Goal: Book appointment/travel/reservation

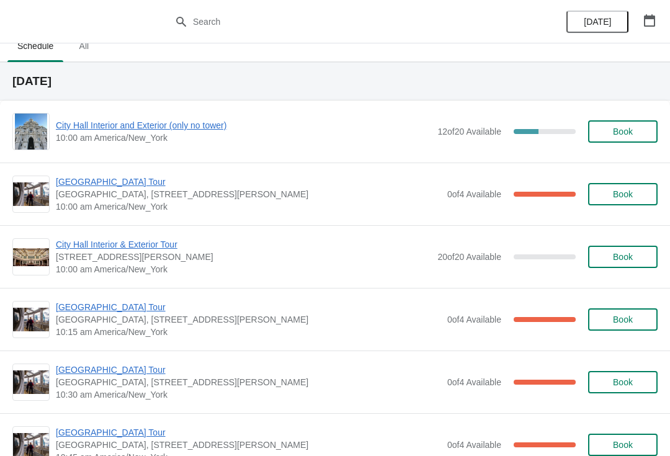
scroll to position [17, 0]
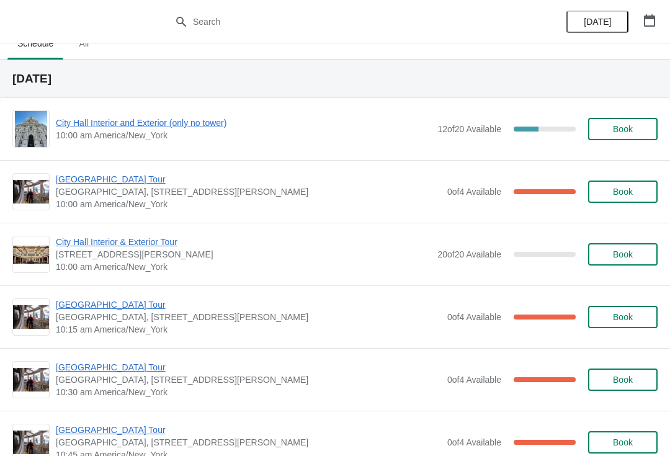
click at [67, 127] on span "City Hall Interior and Exterior (only no tower)" at bounding box center [243, 123] width 375 height 12
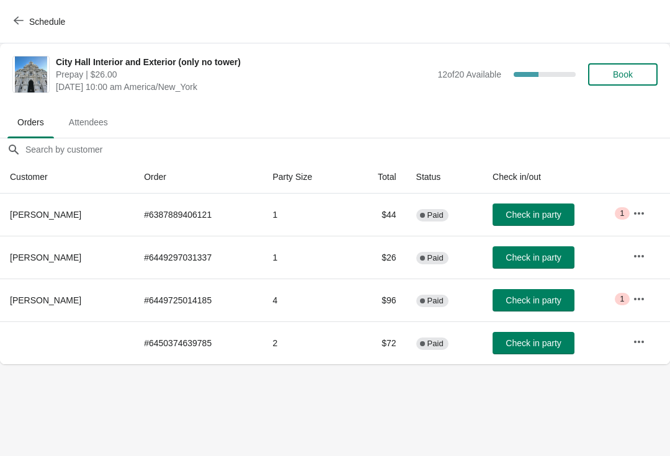
click at [532, 259] on span "Check in party" at bounding box center [533, 257] width 55 height 10
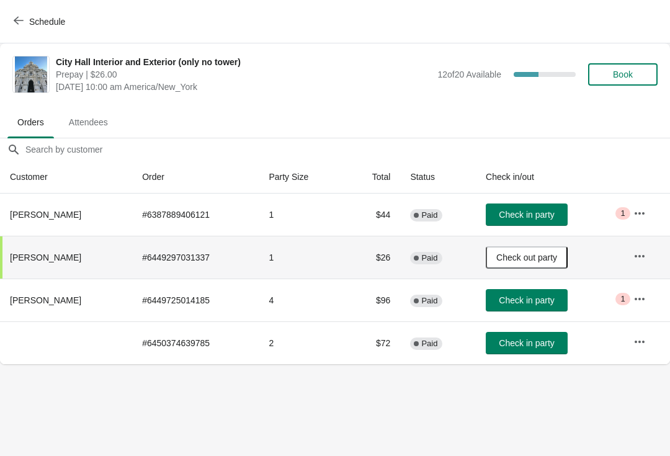
click at [522, 222] on button "Check in party" at bounding box center [527, 214] width 82 height 22
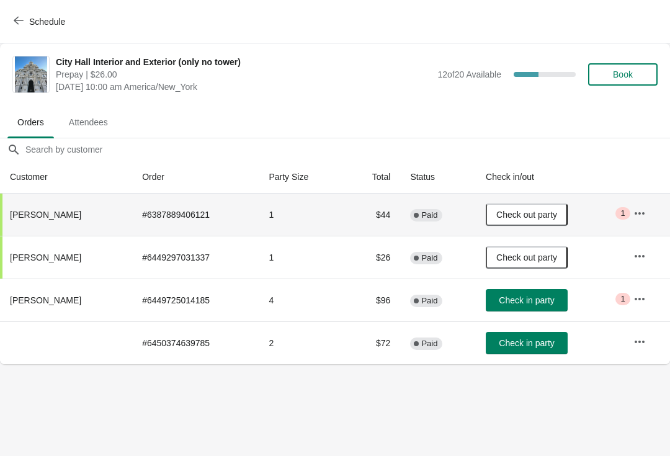
click at [6, 7] on div "Schedule" at bounding box center [335, 21] width 670 height 43
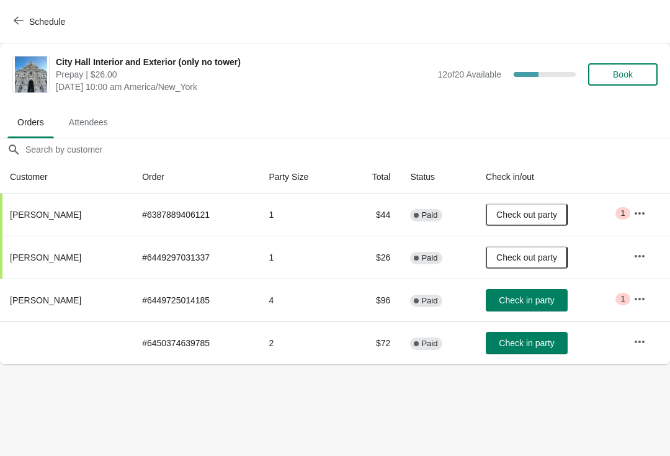
click at [17, 21] on icon "button" at bounding box center [19, 21] width 10 height 10
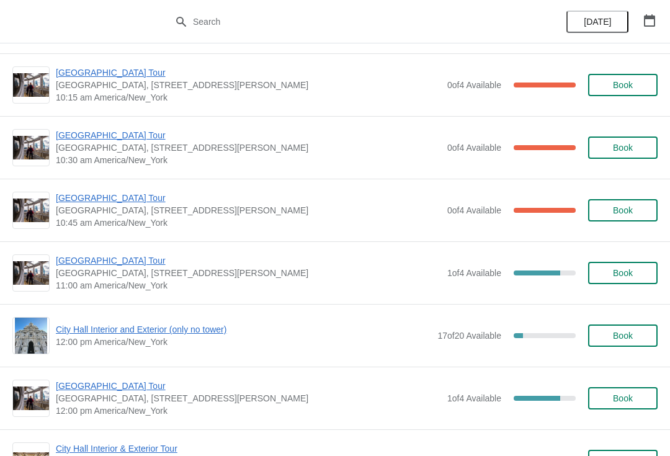
scroll to position [372, 0]
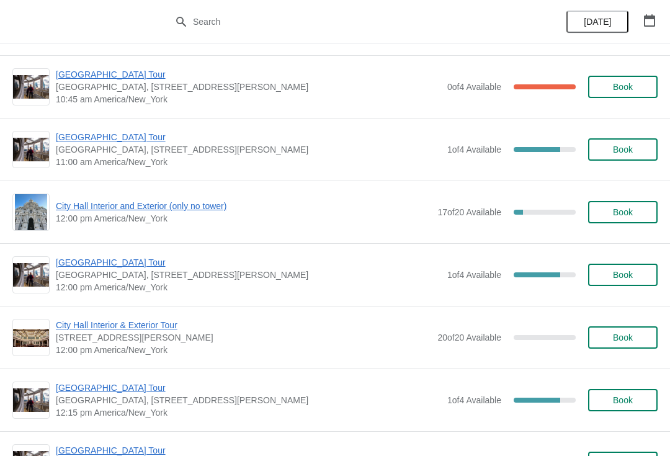
click at [133, 135] on span "[GEOGRAPHIC_DATA] Tour" at bounding box center [248, 137] width 385 height 12
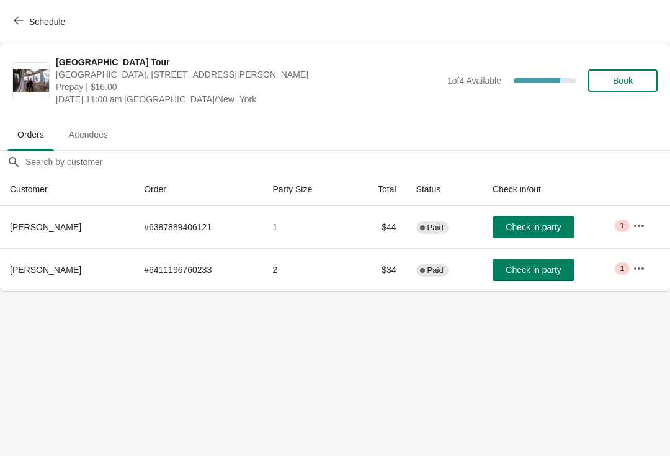
click at [534, 232] on span "Check in party" at bounding box center [533, 227] width 55 height 10
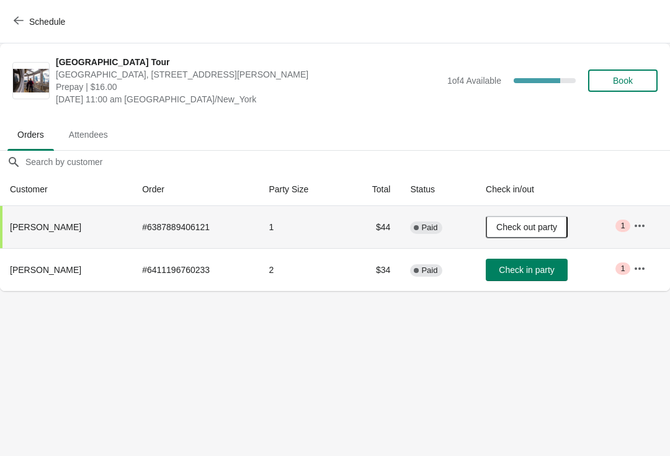
click at [7, 25] on button "Schedule" at bounding box center [40, 22] width 69 height 22
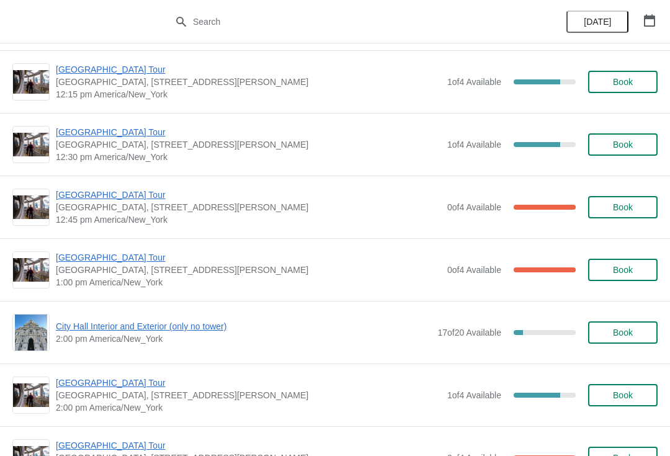
scroll to position [692, 0]
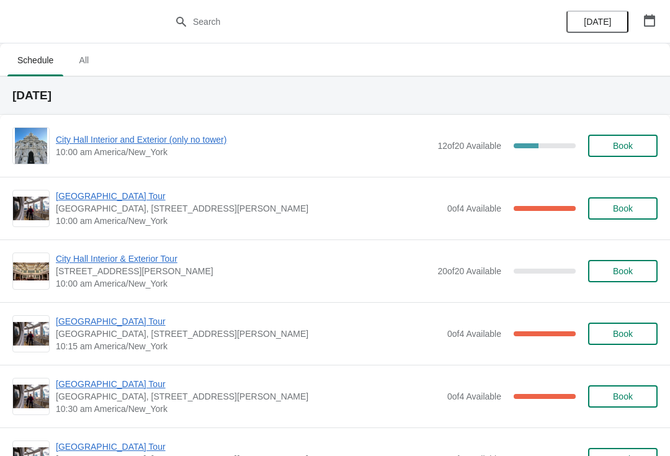
click at [72, 201] on span "[GEOGRAPHIC_DATA] Tour" at bounding box center [248, 196] width 385 height 12
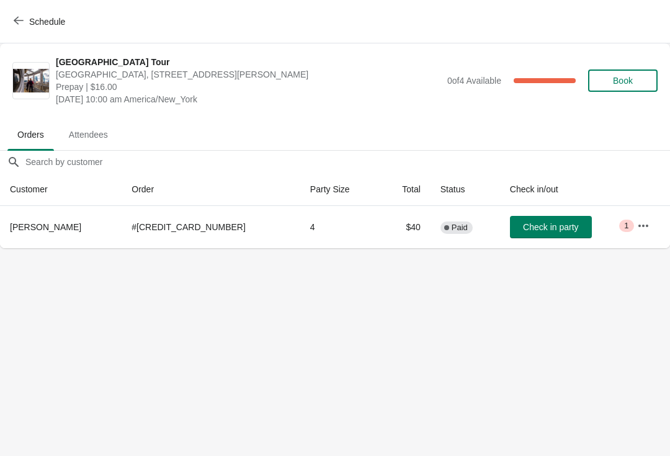
click at [22, 31] on button "Schedule" at bounding box center [40, 22] width 69 height 22
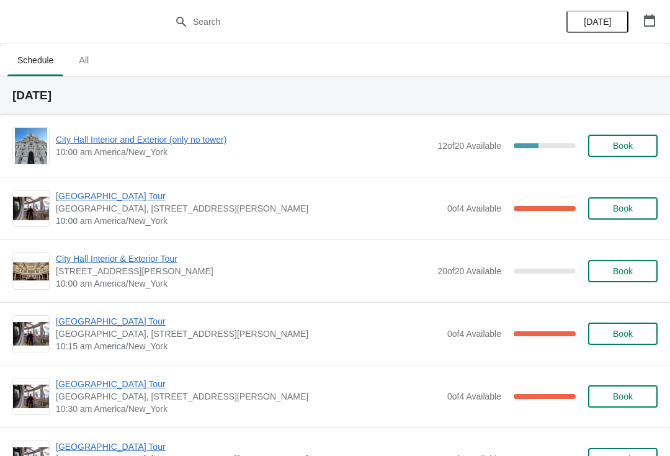
click at [201, 145] on span "City Hall Interior and Exterior (only no tower)" at bounding box center [243, 139] width 375 height 12
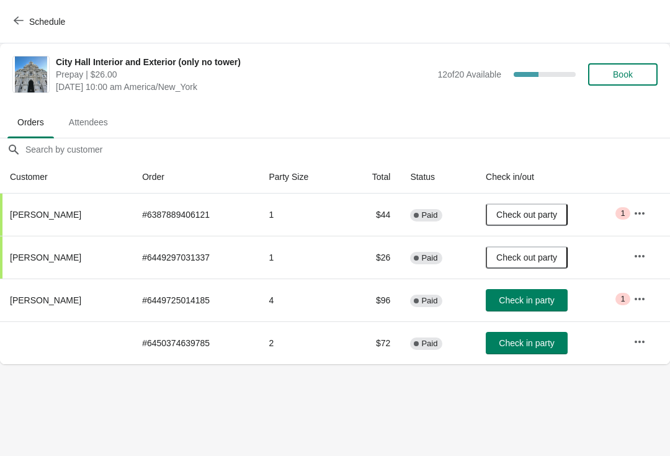
click at [17, 11] on button "Schedule" at bounding box center [40, 22] width 69 height 22
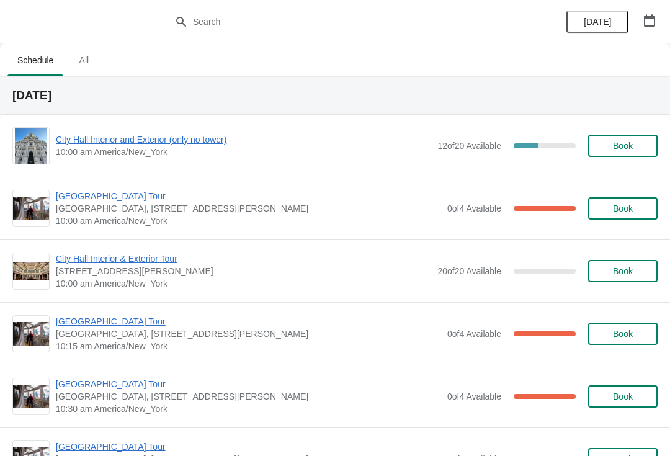
click at [155, 145] on span "City Hall Interior and Exterior (only no tower)" at bounding box center [243, 139] width 375 height 12
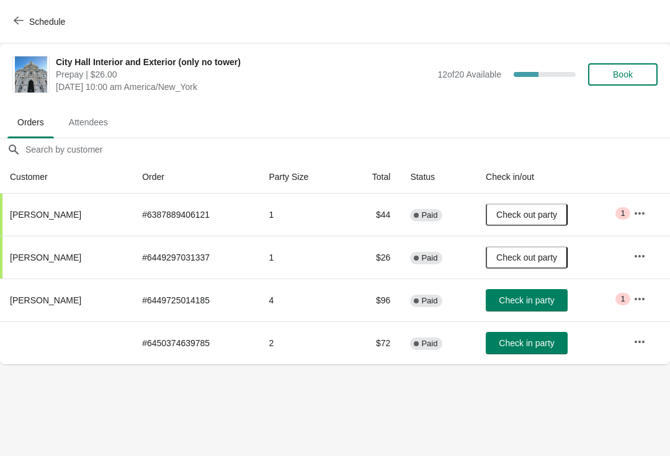
click at [540, 305] on span "Check in party" at bounding box center [526, 300] width 55 height 10
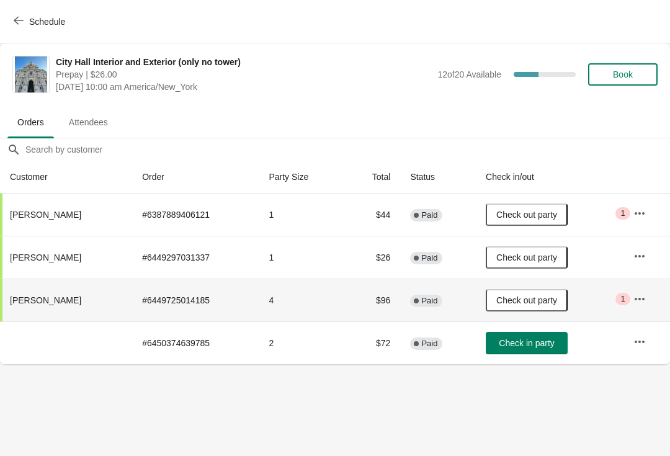
click at [17, 23] on icon "button" at bounding box center [19, 21] width 10 height 8
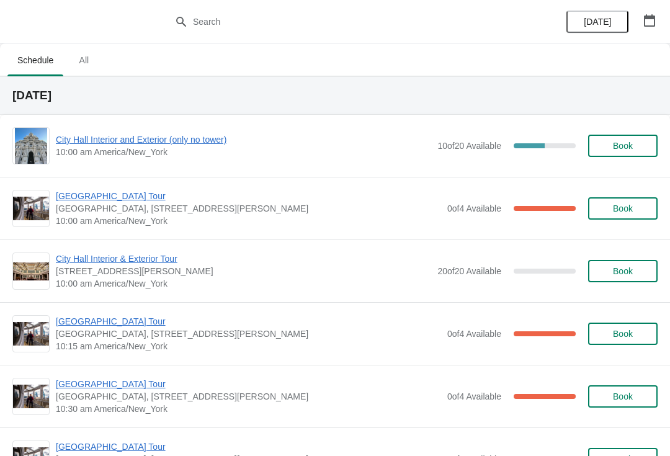
click at [130, 201] on span "[GEOGRAPHIC_DATA] Tour" at bounding box center [248, 196] width 385 height 12
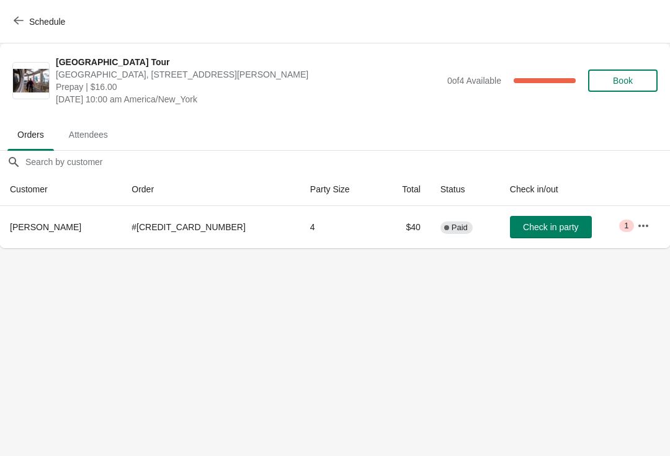
click at [424, 276] on body "Schedule City Hall Tower Tour City Hall Visitor Center, 1400 John F Kennedy Bou…" at bounding box center [335, 228] width 670 height 456
click at [11, 17] on button "Schedule" at bounding box center [40, 22] width 69 height 22
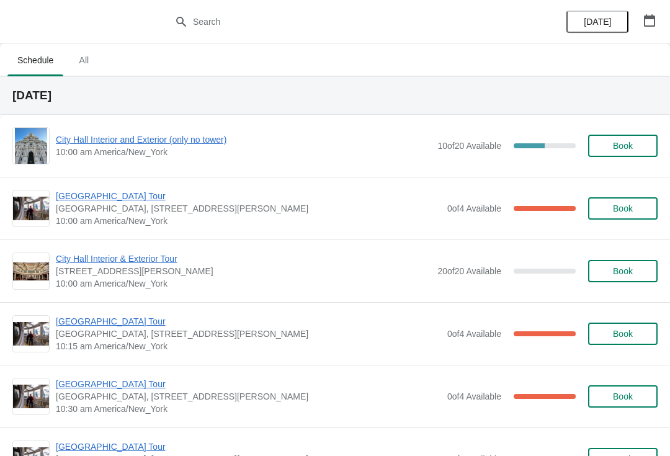
click at [66, 318] on span "[GEOGRAPHIC_DATA] Tour" at bounding box center [248, 321] width 385 height 12
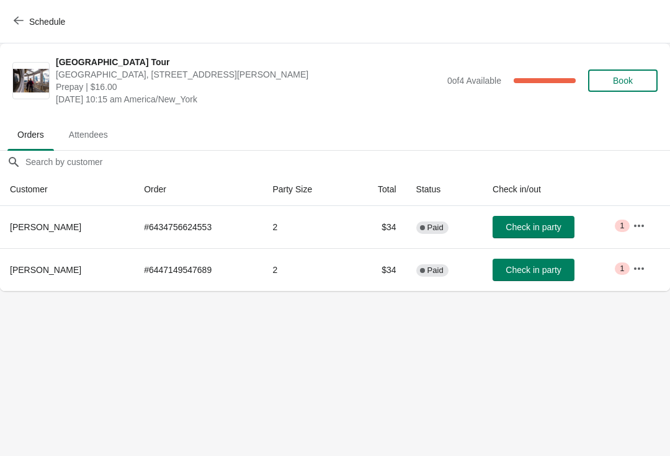
click at [550, 266] on span "Check in party" at bounding box center [533, 270] width 55 height 10
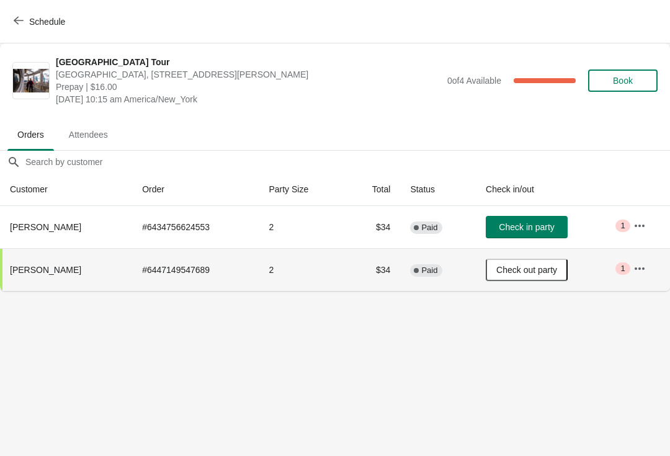
click at [19, 16] on icon "button" at bounding box center [19, 21] width 10 height 10
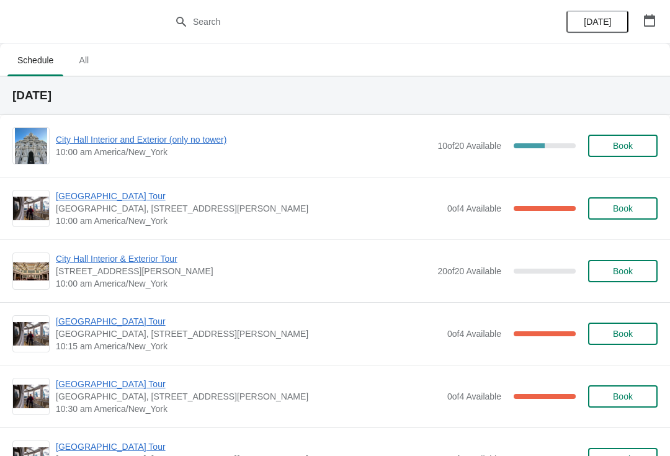
click at [74, 194] on span "[GEOGRAPHIC_DATA] Tour" at bounding box center [248, 196] width 385 height 12
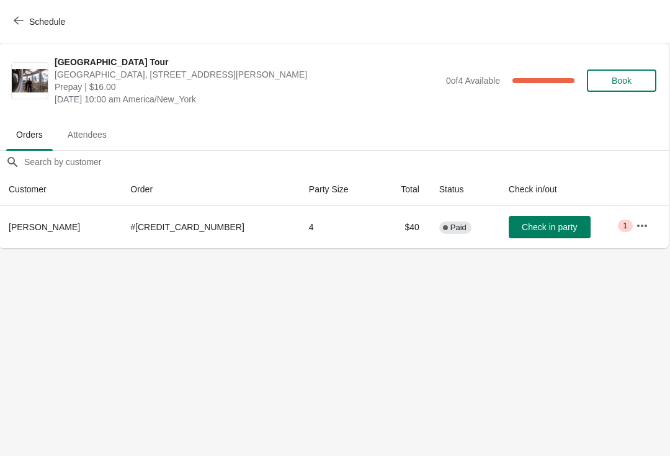
scroll to position [0, 1]
click at [51, 18] on span "Schedule" at bounding box center [47, 22] width 36 height 10
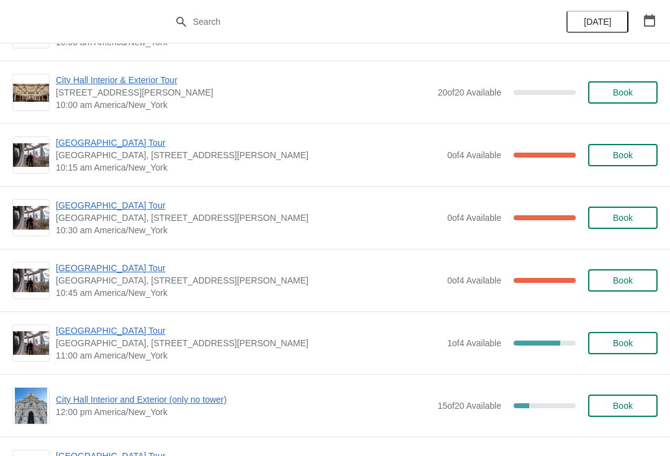
scroll to position [162, 0]
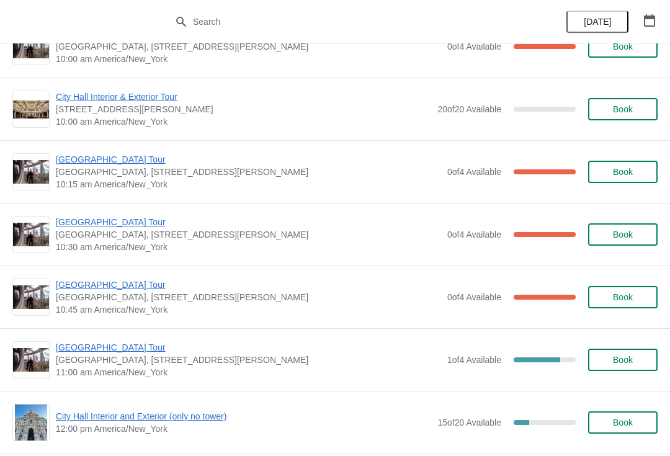
click at [128, 161] on span "[GEOGRAPHIC_DATA] Tour" at bounding box center [248, 159] width 385 height 12
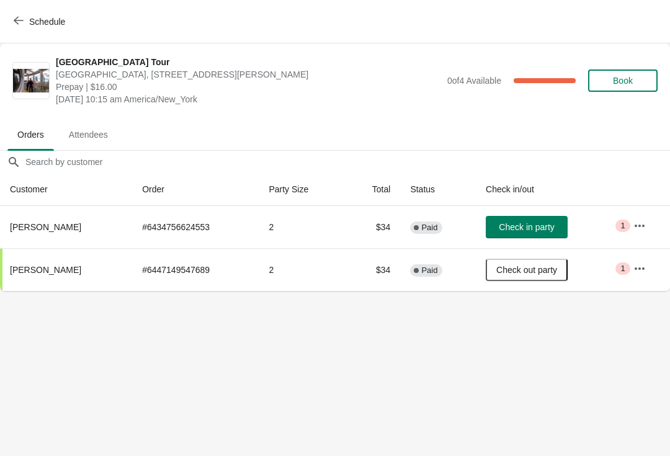
click at [51, 24] on span "Schedule" at bounding box center [47, 22] width 36 height 10
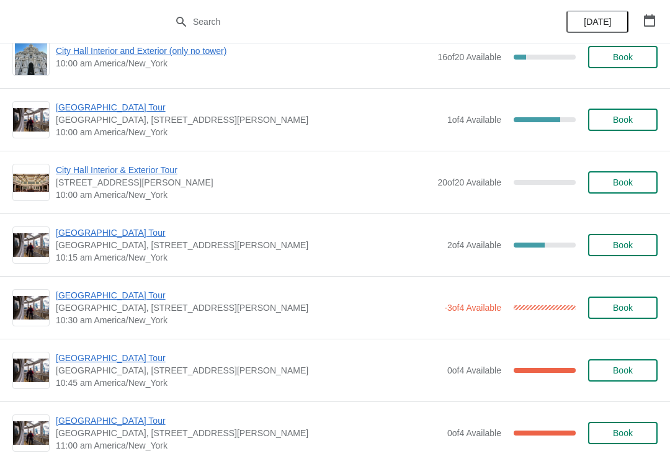
scroll to position [1318, 0]
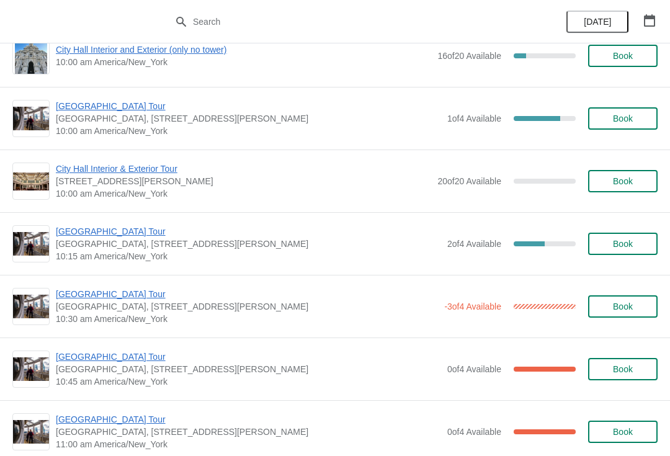
click at [107, 294] on span "[GEOGRAPHIC_DATA] Tour" at bounding box center [247, 294] width 382 height 12
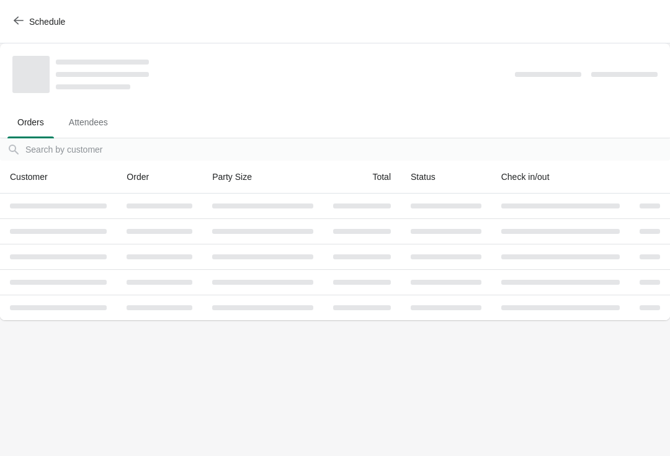
scroll to position [0, 0]
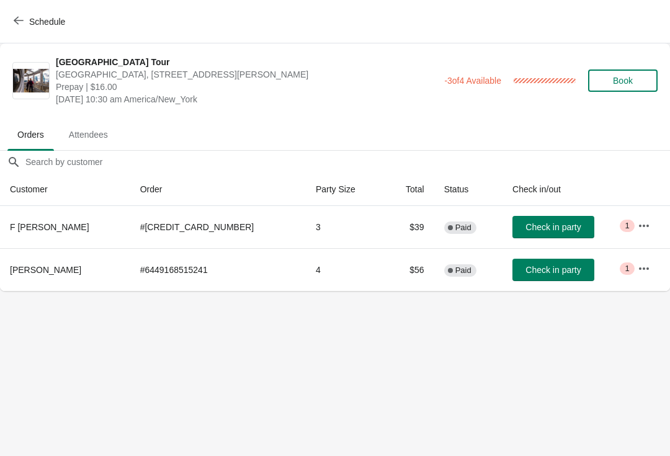
click at [64, 24] on span "Schedule" at bounding box center [47, 22] width 36 height 10
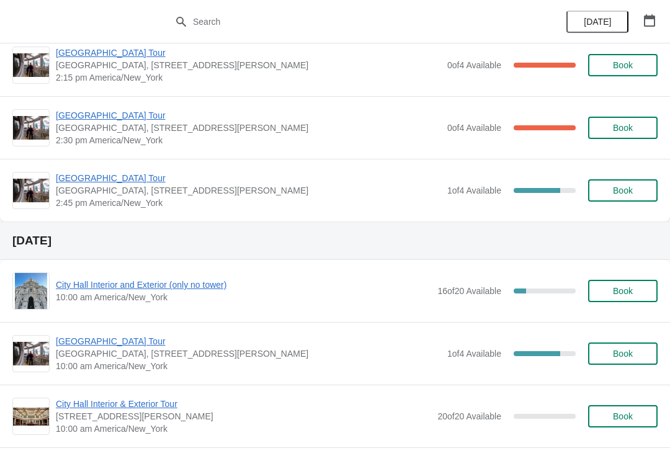
scroll to position [1082, 0]
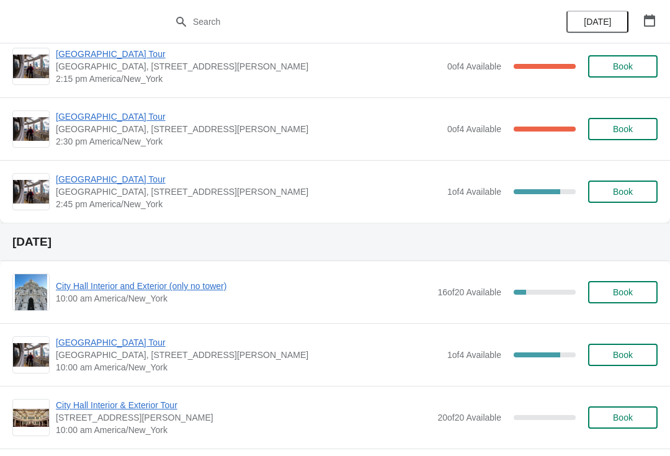
click at [213, 285] on span "City Hall Interior and Exterior (only no tower)" at bounding box center [243, 286] width 375 height 12
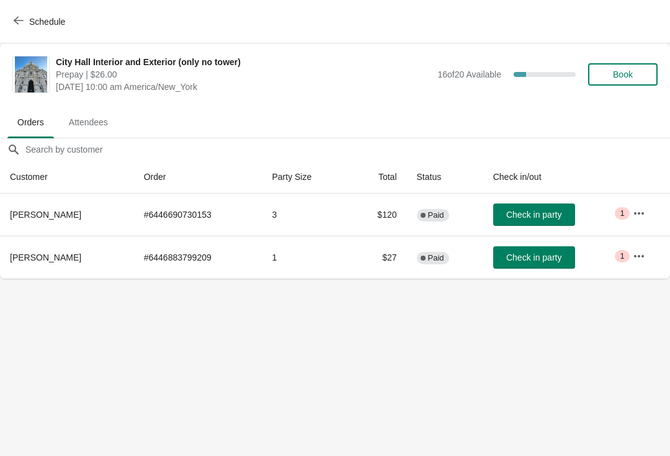
click at [43, 26] on span "Schedule" at bounding box center [47, 22] width 36 height 10
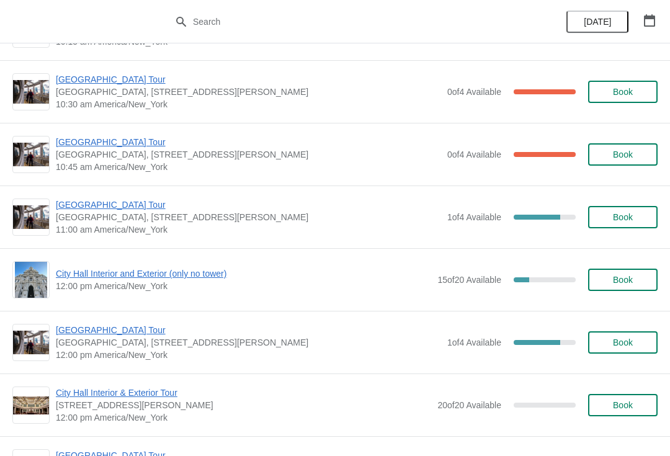
scroll to position [361, 0]
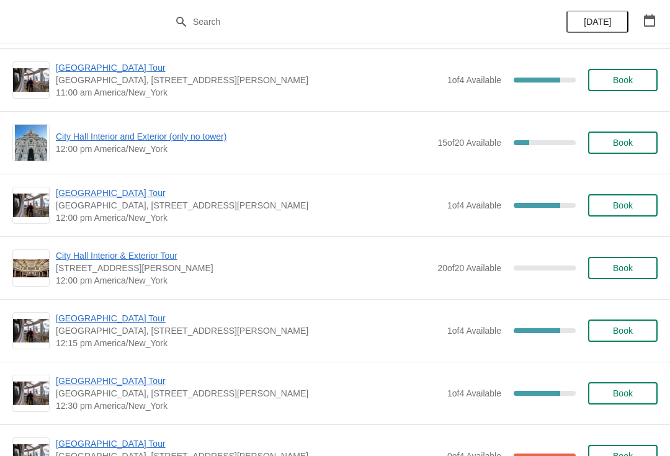
scroll to position [421, 0]
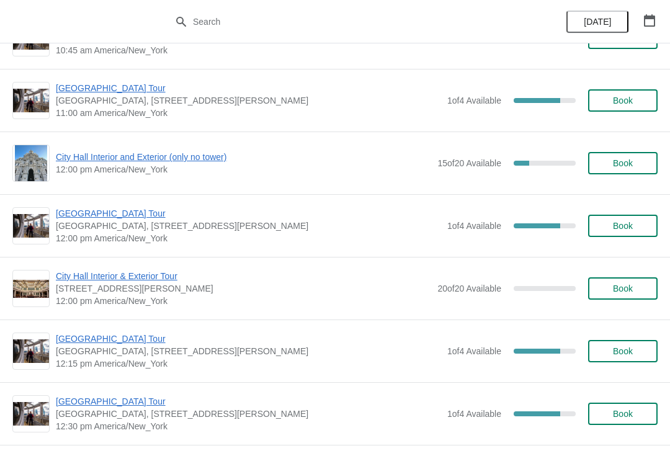
click at [183, 158] on span "City Hall Interior and Exterior (only no tower)" at bounding box center [243, 157] width 375 height 12
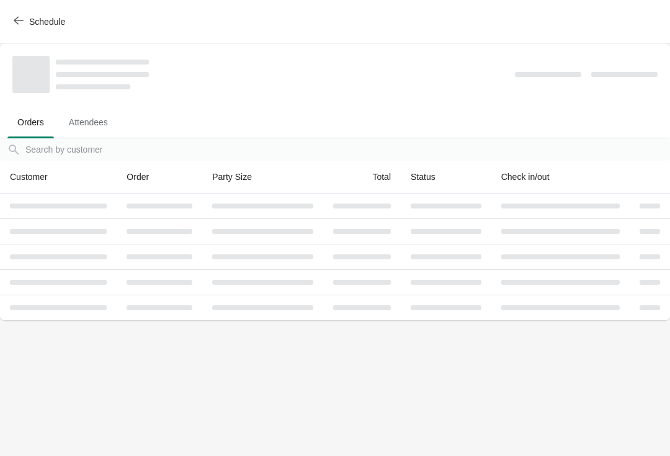
scroll to position [0, 0]
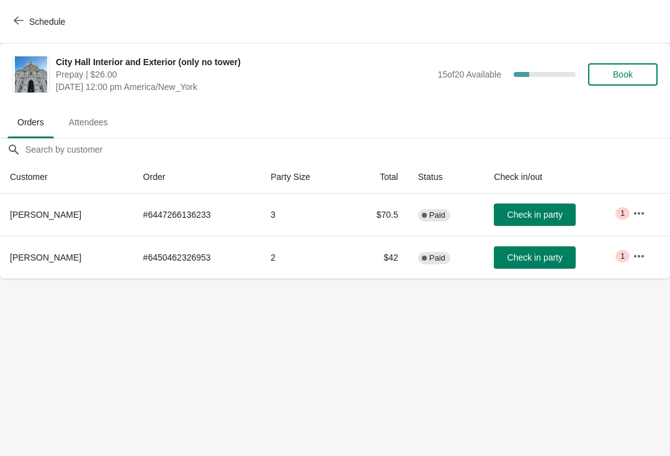
click at [632, 69] on span "Book" at bounding box center [623, 74] width 20 height 10
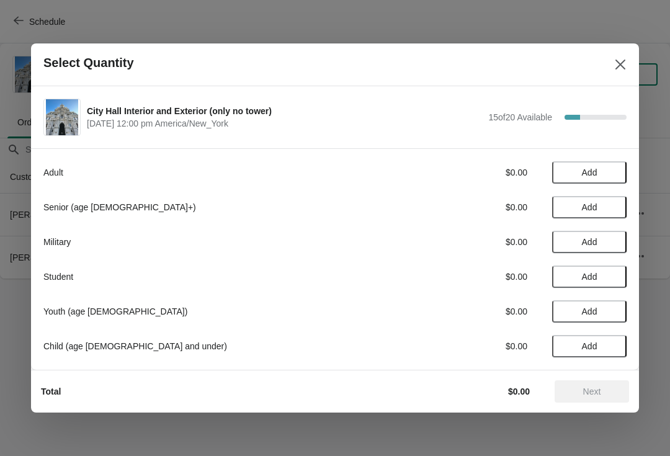
click at [600, 167] on button "Add" at bounding box center [589, 172] width 74 height 22
click at [604, 393] on span "Next" at bounding box center [592, 391] width 55 height 10
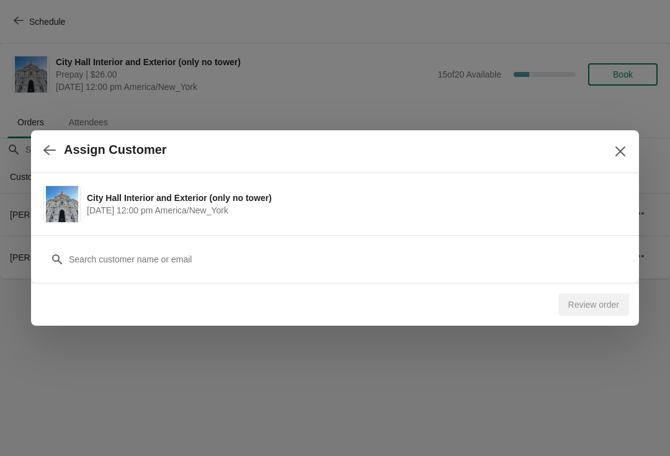
click at [440, 246] on div "Customer" at bounding box center [334, 253] width 583 height 35
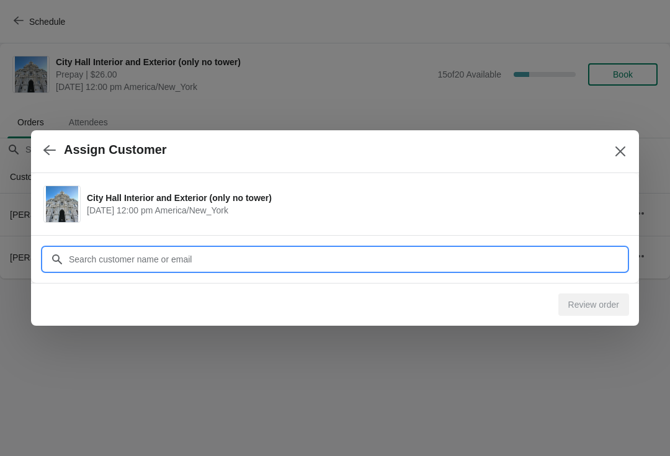
click at [272, 248] on input "Customer" at bounding box center [347, 259] width 558 height 22
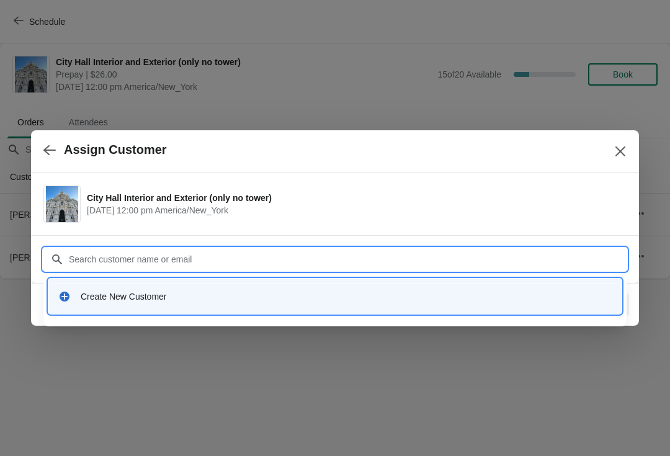
click at [176, 299] on div "Create New Customer" at bounding box center [346, 296] width 531 height 12
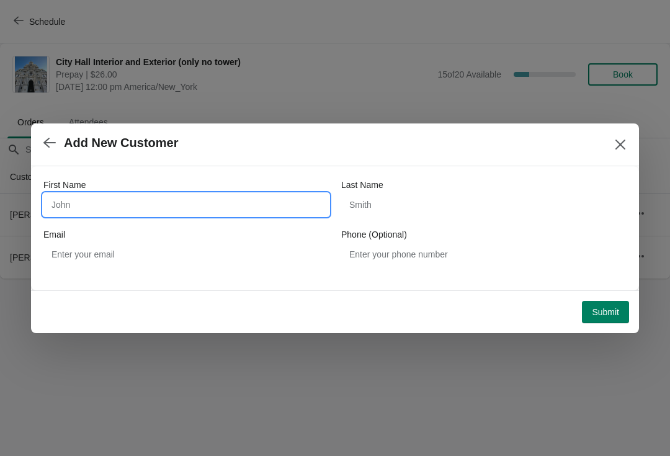
click at [236, 194] on input "First Name" at bounding box center [185, 205] width 285 height 22
type input "[PERSON_NAME]"
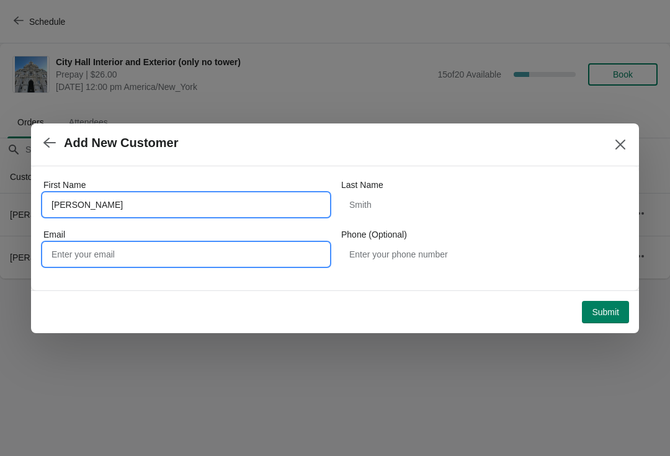
click at [244, 248] on input "Email" at bounding box center [185, 254] width 285 height 22
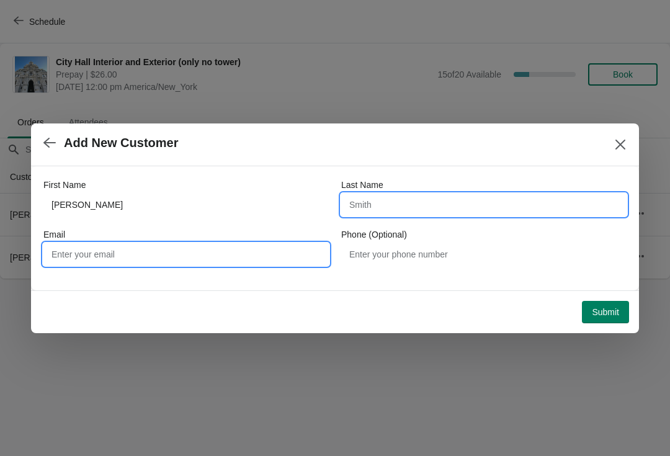
click at [465, 211] on input "Last Name" at bounding box center [483, 205] width 285 height 22
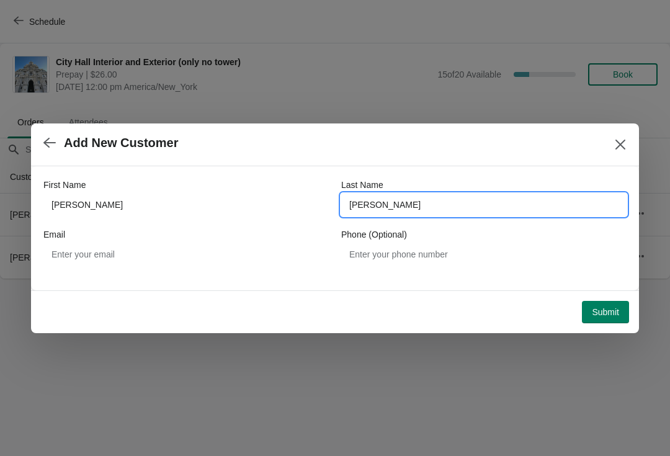
type input "[PERSON_NAME]"
click at [624, 315] on button "Submit" at bounding box center [605, 312] width 47 height 22
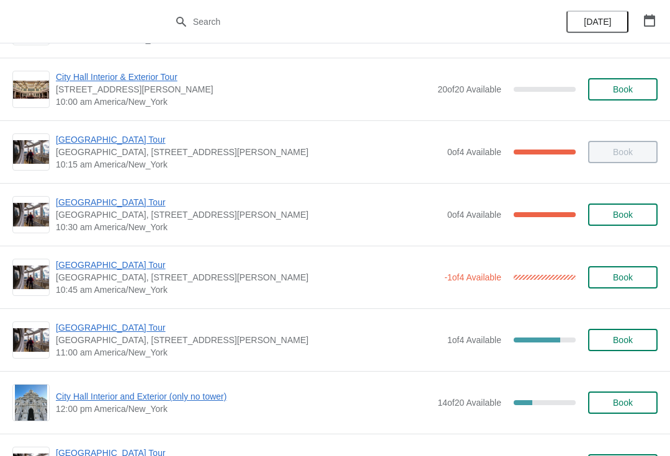
scroll to position [187, 0]
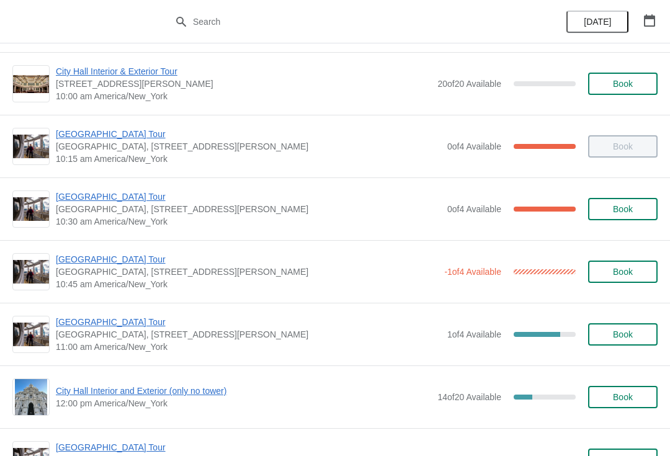
click at [132, 264] on span "[GEOGRAPHIC_DATA] Tour" at bounding box center [247, 259] width 382 height 12
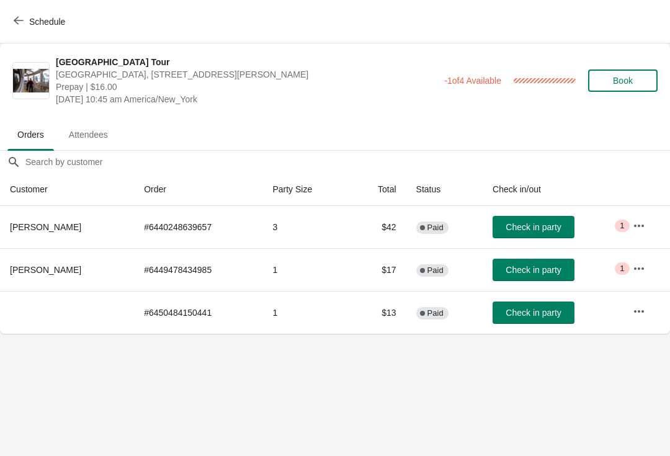
click at [46, 14] on button "Schedule" at bounding box center [40, 22] width 69 height 22
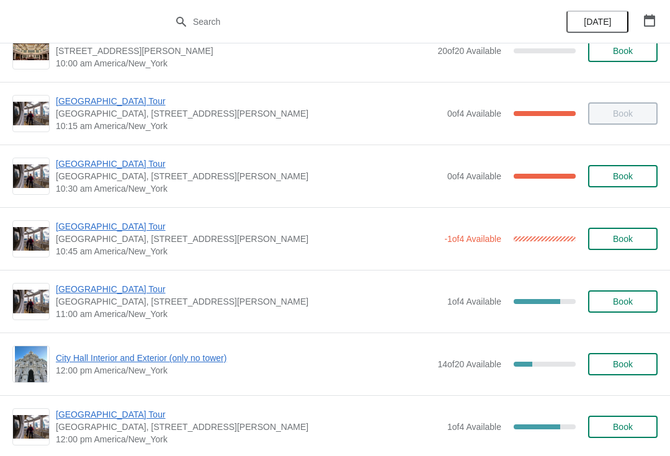
scroll to position [228, 0]
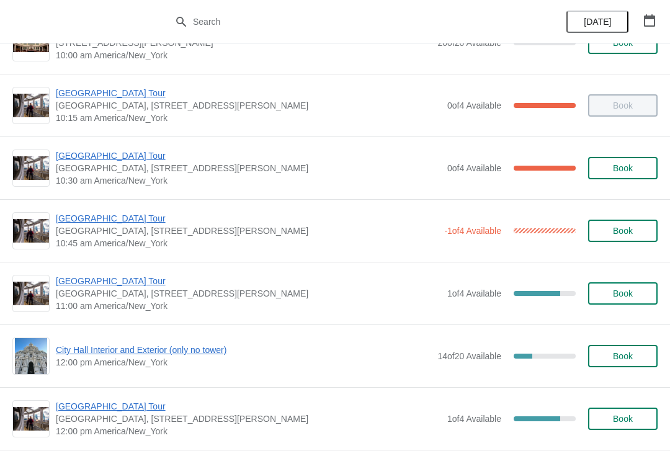
click at [89, 213] on span "[GEOGRAPHIC_DATA] Tour" at bounding box center [247, 218] width 382 height 12
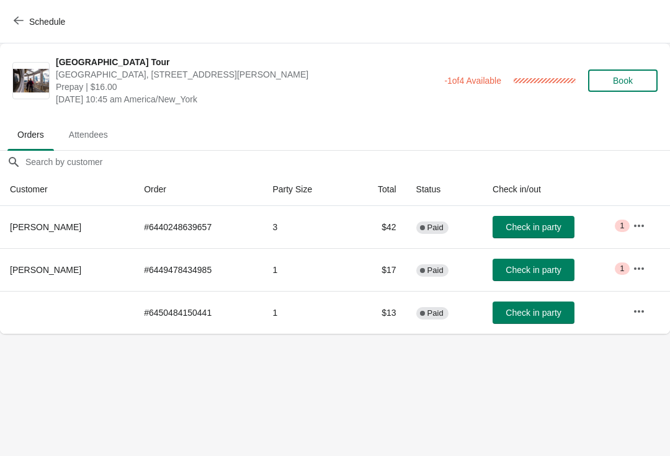
click at [523, 226] on span "Check in party" at bounding box center [533, 227] width 55 height 10
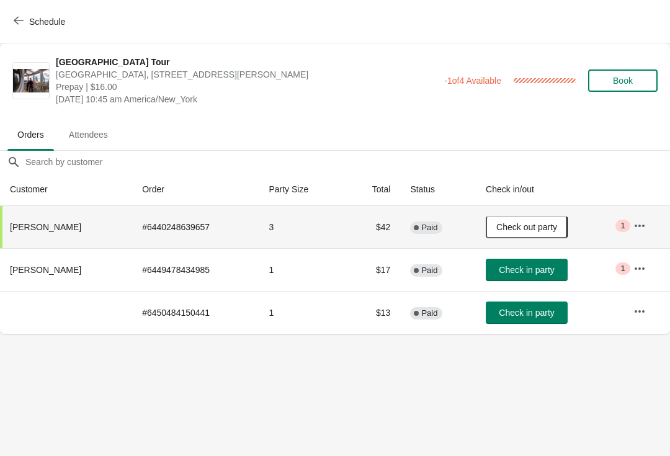
click at [36, 20] on span "Schedule" at bounding box center [47, 22] width 36 height 10
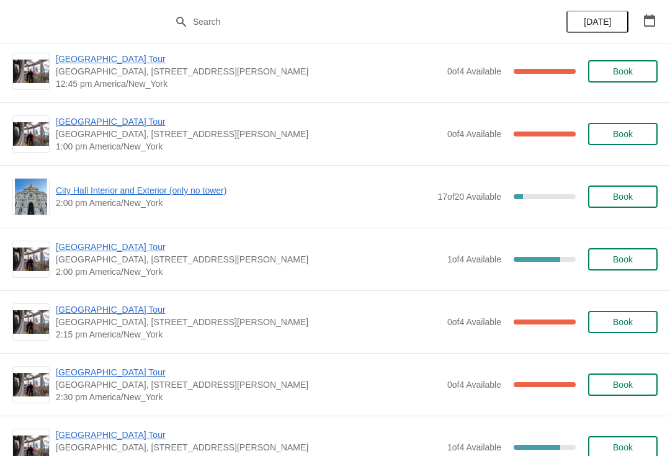
scroll to position [862, 0]
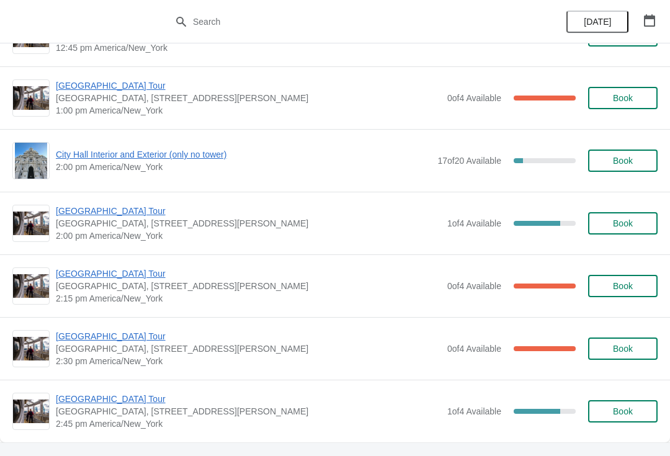
click at [210, 150] on span "City Hall Interior and Exterior (only no tower)" at bounding box center [243, 154] width 375 height 12
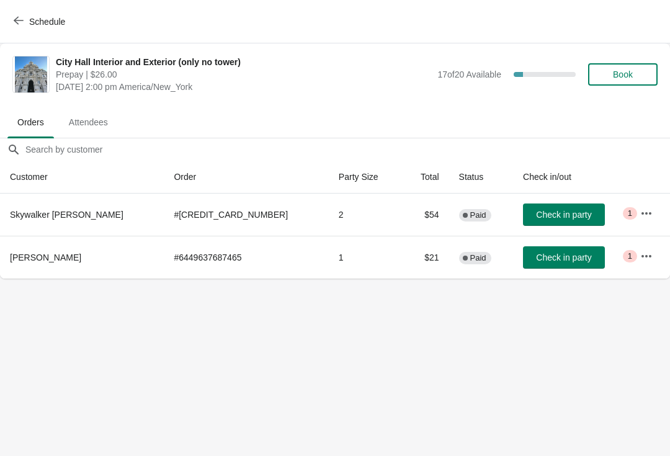
click at [56, 25] on span "Schedule" at bounding box center [47, 22] width 36 height 10
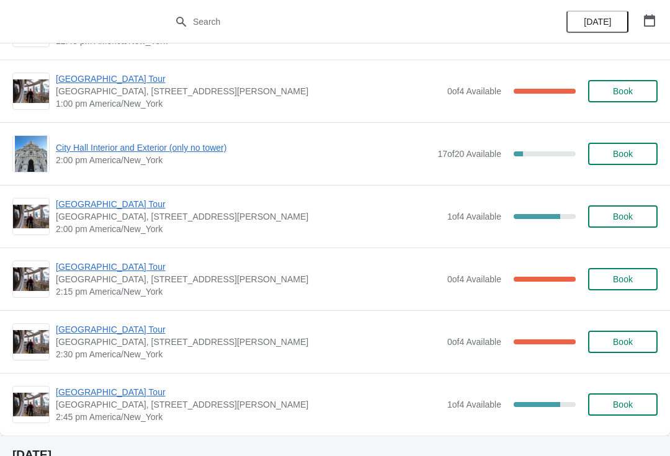
scroll to position [870, 0]
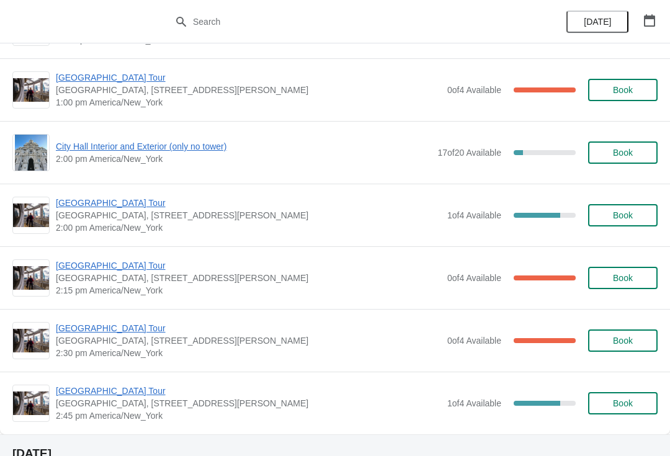
click at [203, 143] on span "City Hall Interior and Exterior (only no tower)" at bounding box center [243, 146] width 375 height 12
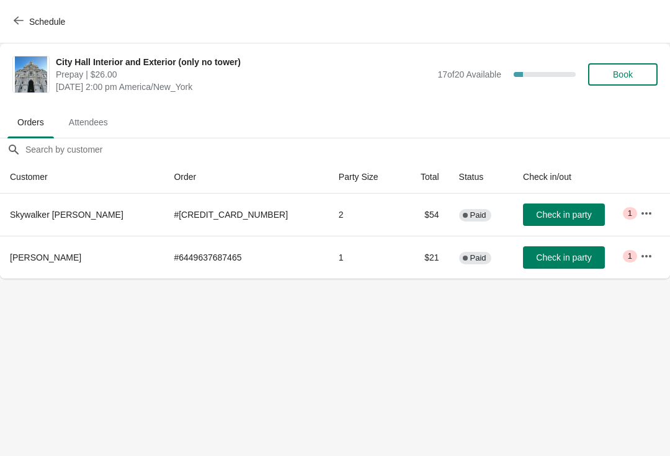
scroll to position [0, 0]
click at [64, 27] on span "Schedule" at bounding box center [47, 22] width 36 height 10
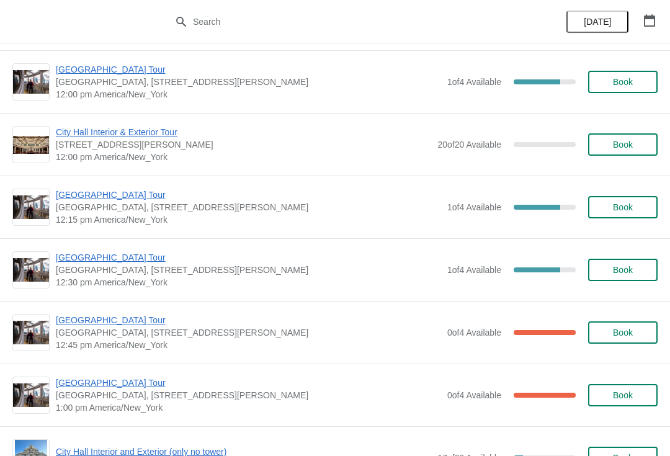
scroll to position [759, 0]
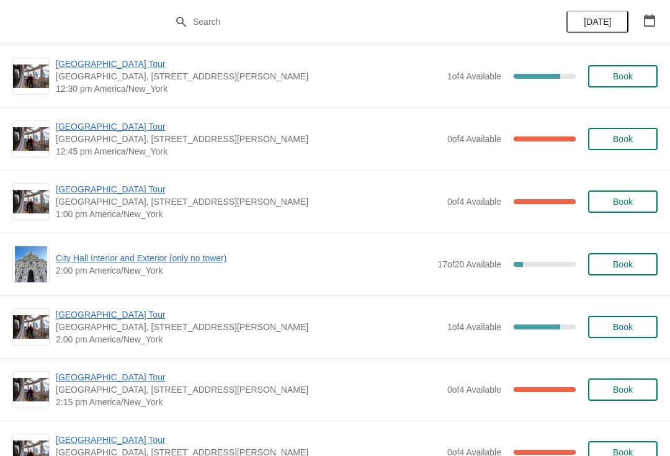
click at [209, 249] on div "City Hall Interior and Exterior (only no tower) 2:00 pm America/New_York 17 of …" at bounding box center [334, 264] width 645 height 37
click at [220, 257] on span "City Hall Interior and Exterior (only no tower)" at bounding box center [243, 258] width 375 height 12
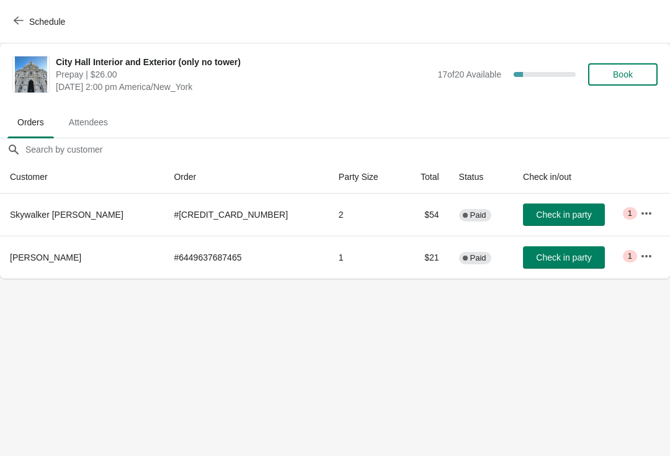
scroll to position [0, 0]
click at [46, 25] on span "Schedule" at bounding box center [47, 22] width 36 height 10
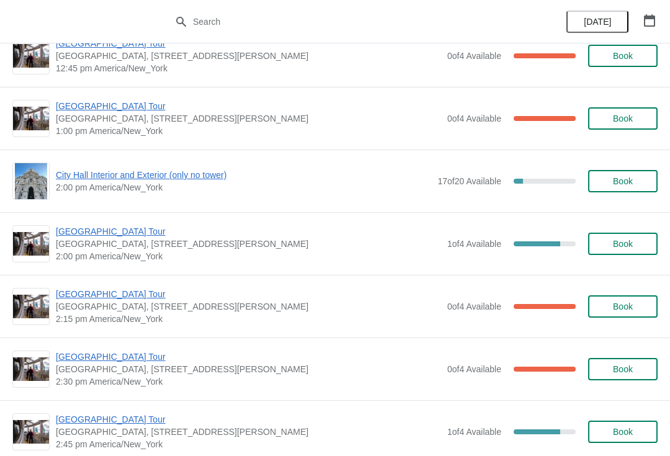
scroll to position [821, 0]
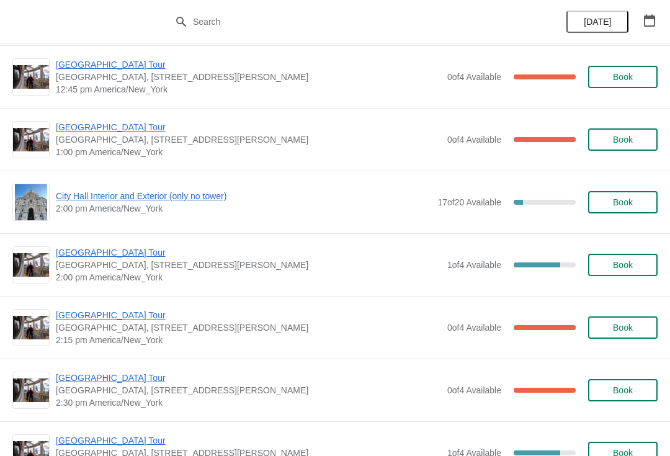
click at [209, 193] on span "City Hall Interior and Exterior (only no tower)" at bounding box center [243, 196] width 375 height 12
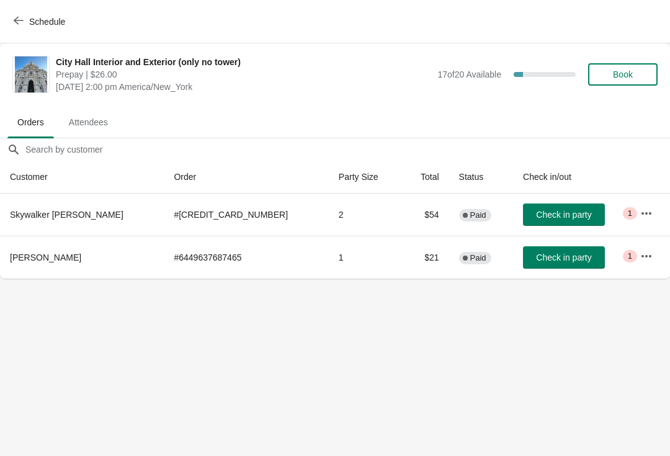
scroll to position [0, 0]
click at [57, 19] on span "Schedule" at bounding box center [47, 22] width 36 height 10
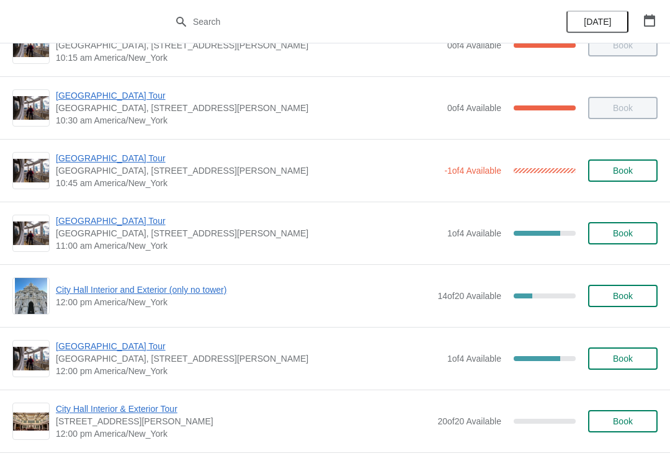
scroll to position [264, 0]
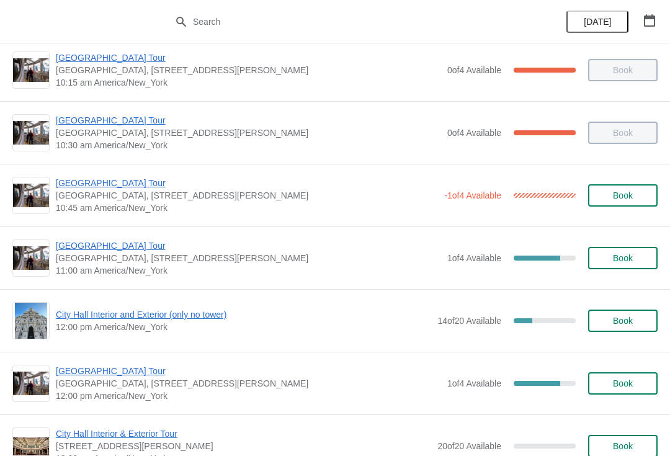
click at [120, 241] on span "[GEOGRAPHIC_DATA] Tour" at bounding box center [248, 245] width 385 height 12
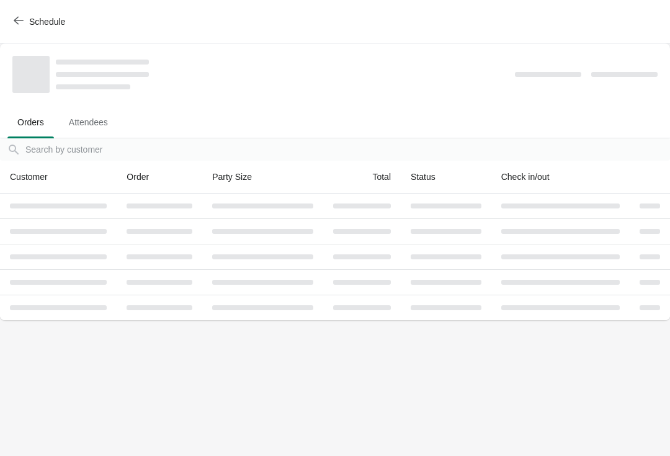
scroll to position [0, 0]
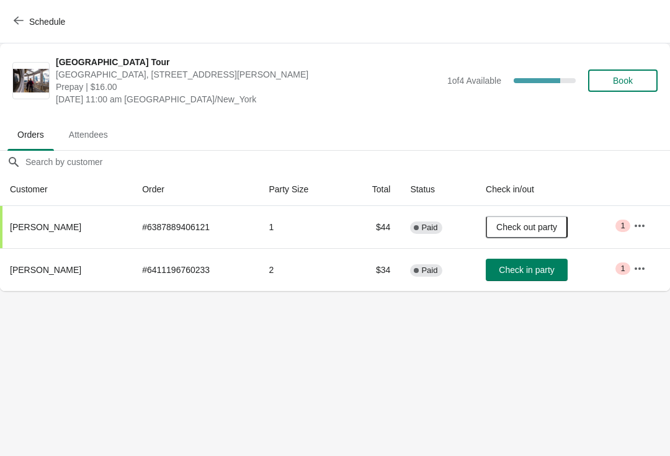
click at [53, 17] on span "Schedule" at bounding box center [47, 22] width 36 height 10
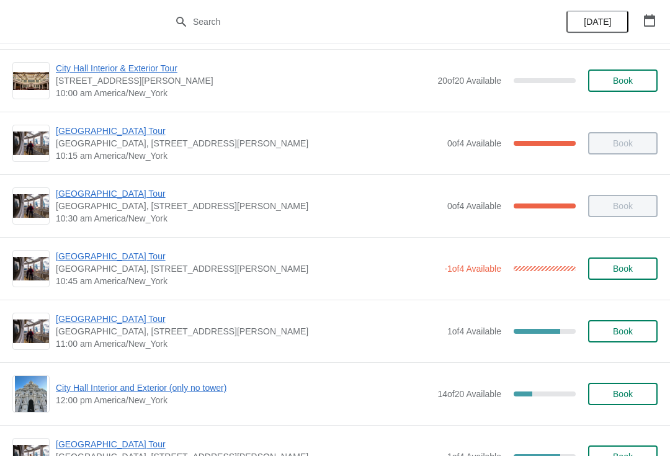
scroll to position [194, 0]
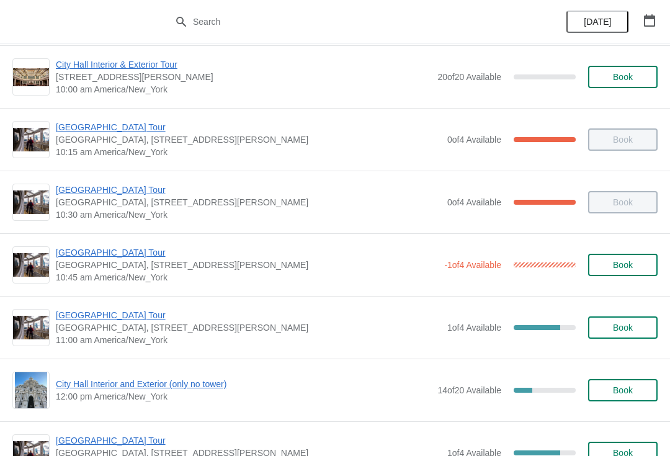
click at [118, 313] on span "[GEOGRAPHIC_DATA] Tour" at bounding box center [248, 315] width 385 height 12
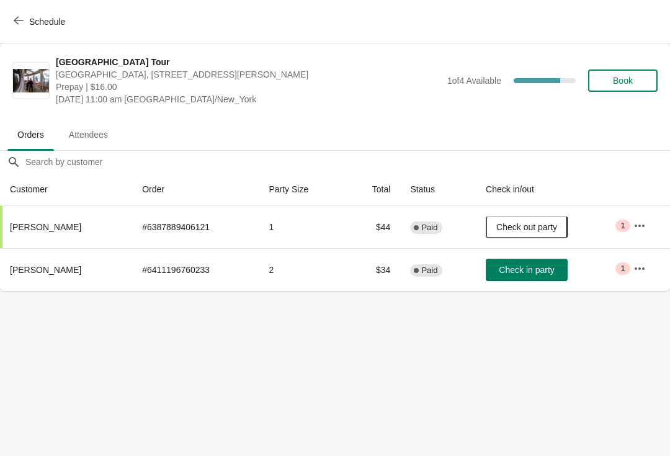
scroll to position [0, 0]
click at [525, 263] on button "Check in party" at bounding box center [527, 270] width 82 height 22
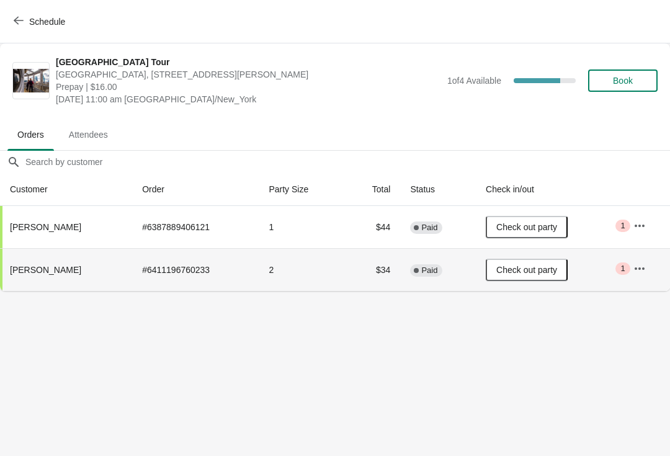
click at [41, 11] on button "Schedule" at bounding box center [40, 22] width 69 height 22
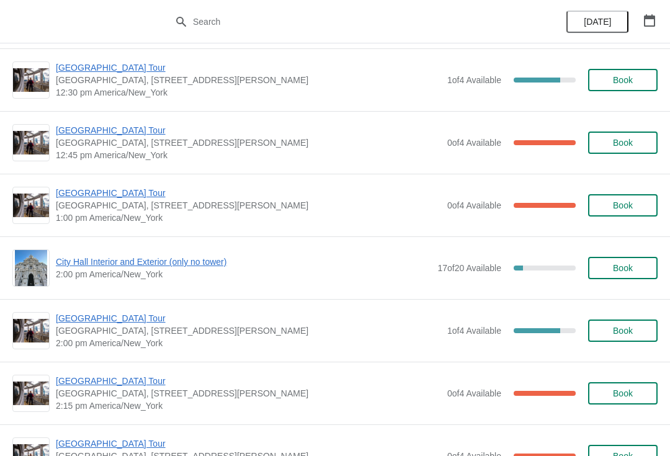
scroll to position [813, 0]
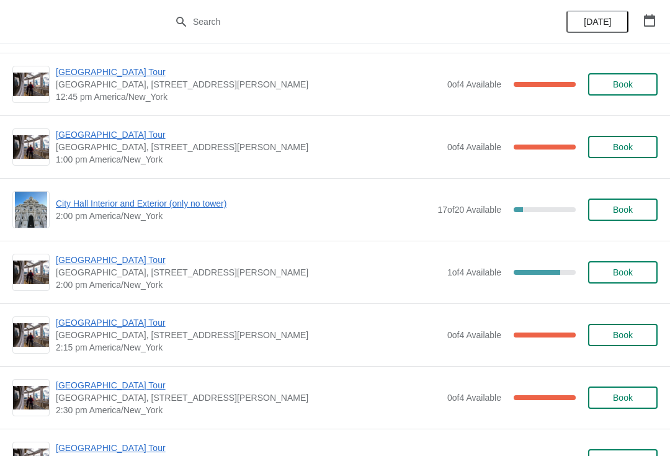
click at [212, 198] on span "City Hall Interior and Exterior (only no tower)" at bounding box center [243, 203] width 375 height 12
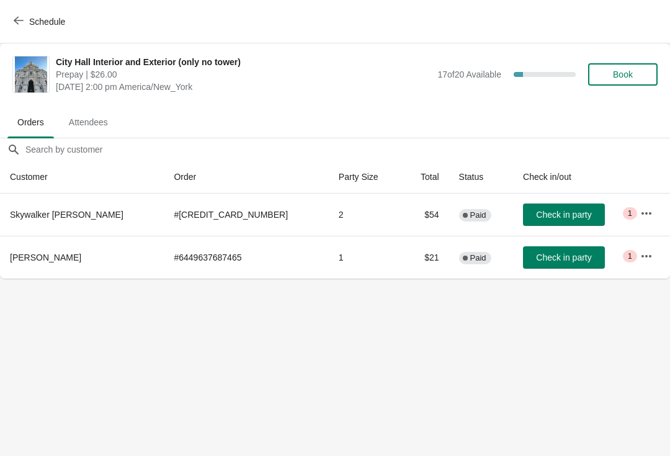
scroll to position [0, 0]
click at [60, 23] on span "Schedule" at bounding box center [47, 22] width 36 height 10
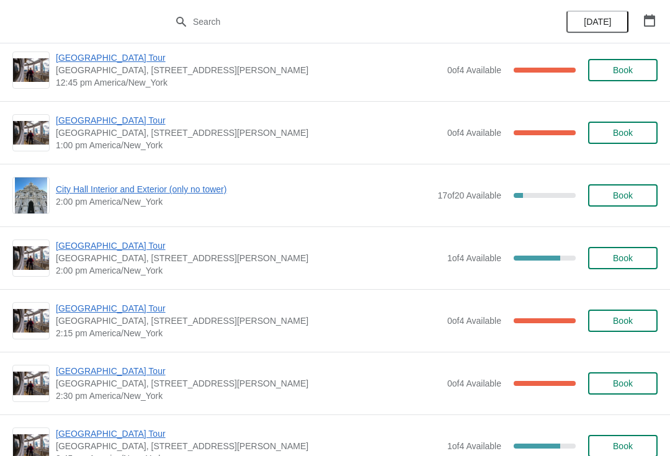
scroll to position [841, 0]
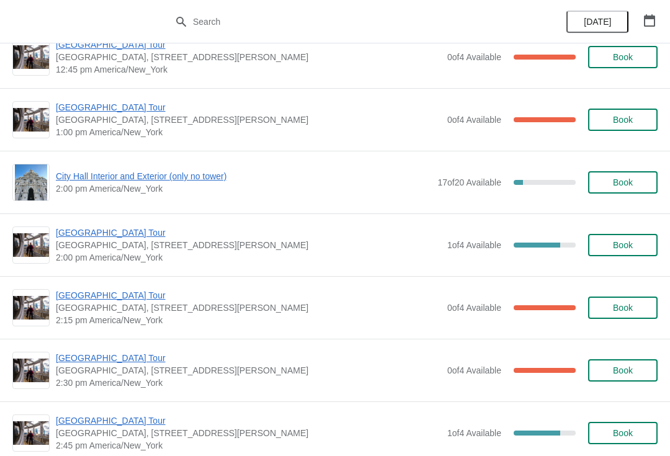
click at [83, 173] on span "City Hall Interior and Exterior (only no tower)" at bounding box center [243, 176] width 375 height 12
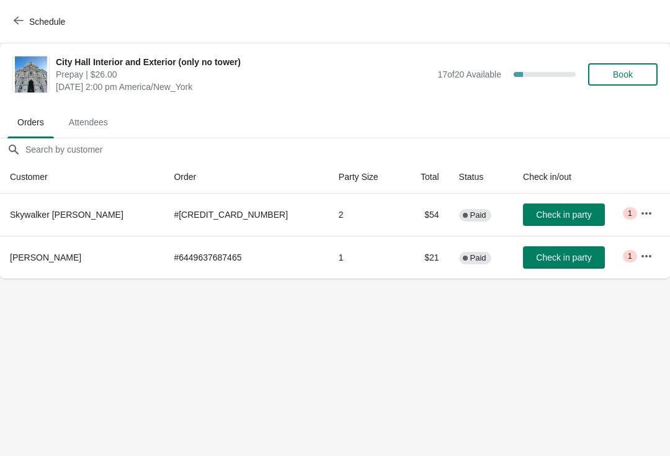
scroll to position [0, 0]
click at [47, 17] on span "Schedule" at bounding box center [47, 22] width 36 height 10
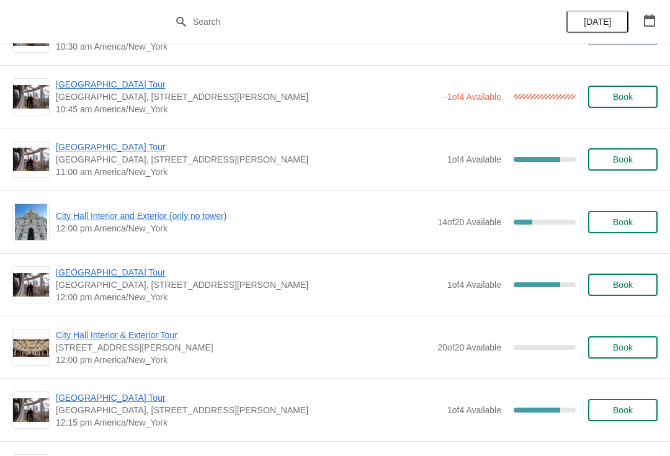
scroll to position [257, 0]
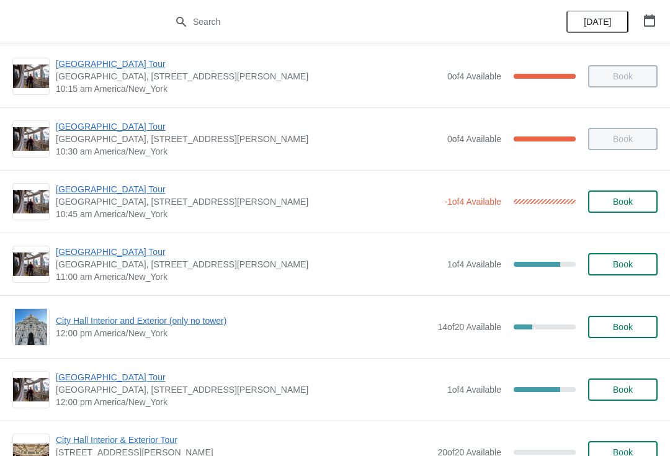
click at [83, 257] on span "[GEOGRAPHIC_DATA] Tour" at bounding box center [248, 252] width 385 height 12
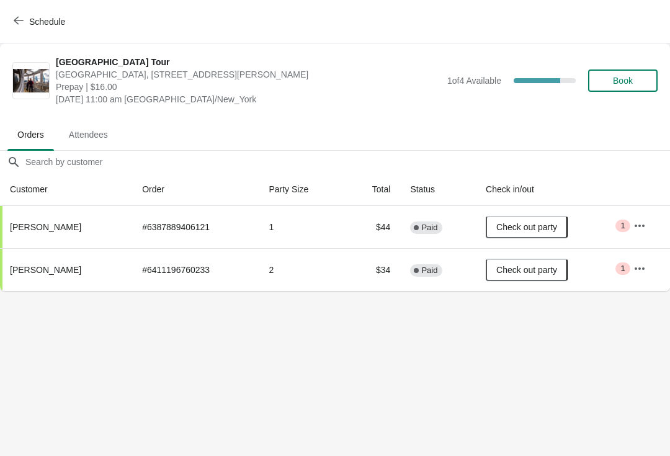
scroll to position [0, 0]
click at [15, 11] on button "Schedule" at bounding box center [40, 22] width 69 height 22
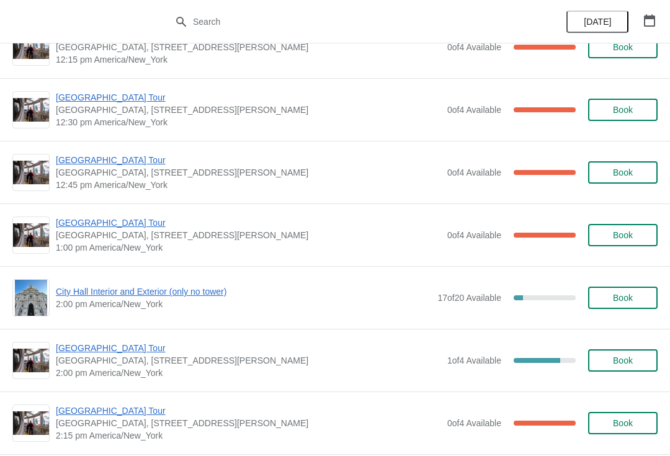
scroll to position [739, 0]
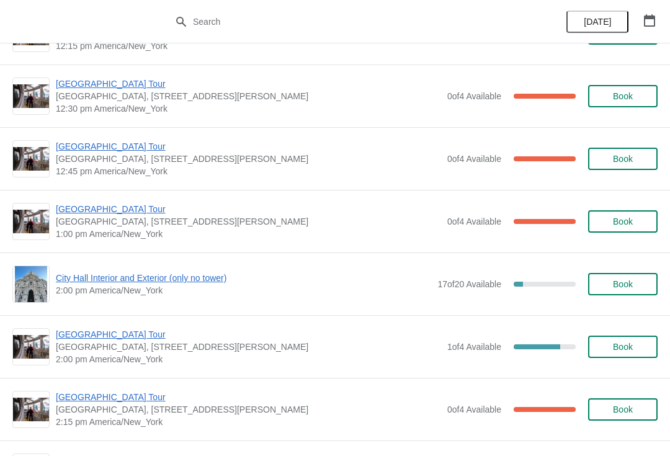
click at [207, 274] on span "City Hall Interior and Exterior (only no tower)" at bounding box center [243, 278] width 375 height 12
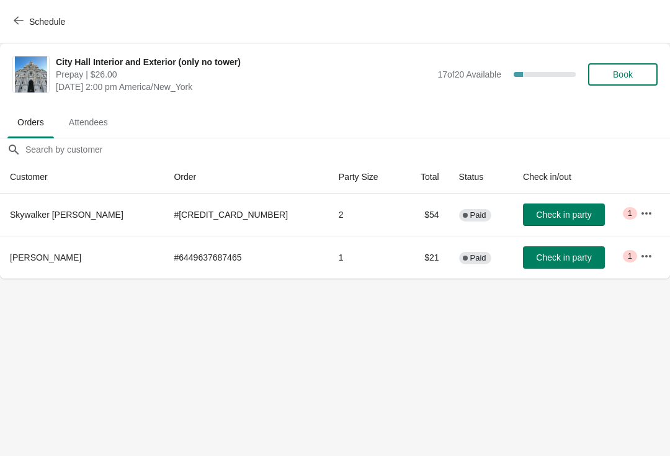
scroll to position [0, 0]
click at [44, 22] on span "Schedule" at bounding box center [47, 22] width 36 height 10
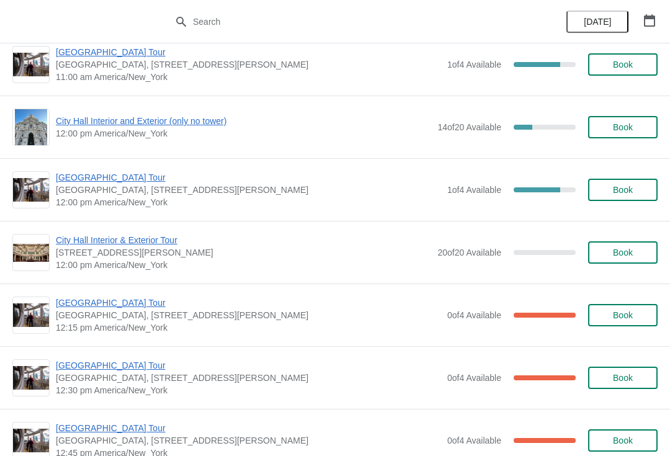
scroll to position [468, 0]
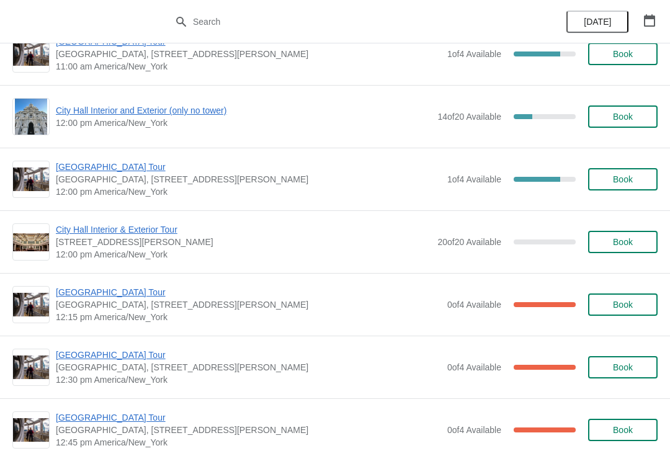
click at [155, 224] on span "City Hall Interior & Exterior Tour" at bounding box center [243, 229] width 375 height 12
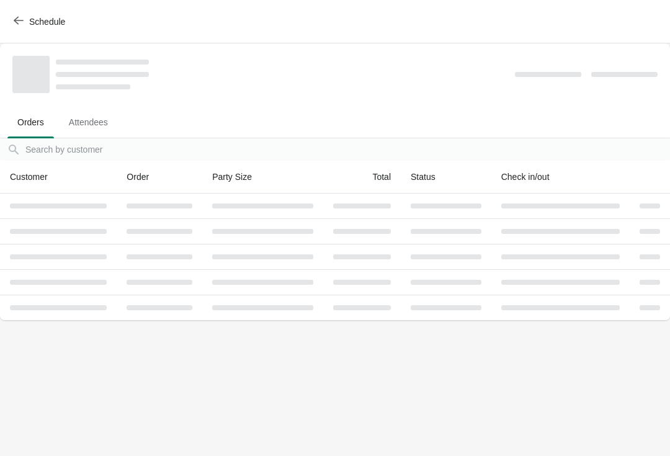
scroll to position [0, 0]
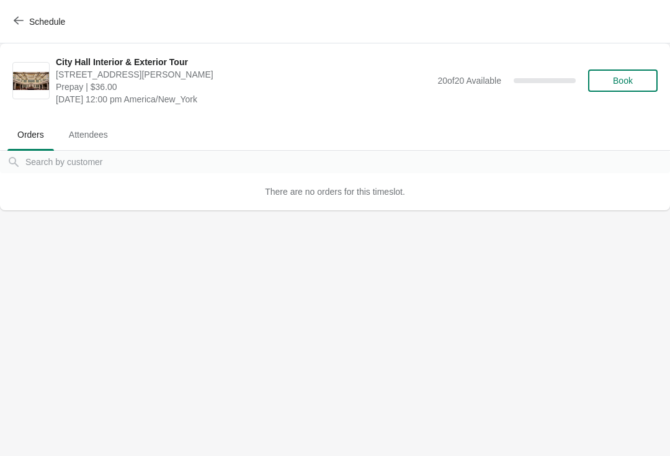
click at [55, 21] on span "Schedule" at bounding box center [47, 22] width 36 height 10
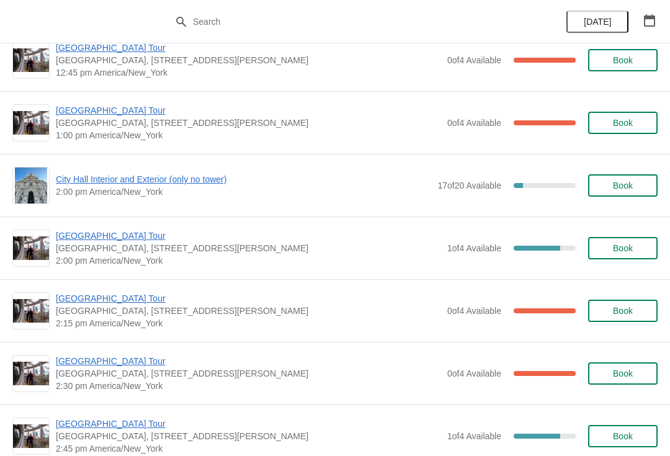
scroll to position [840, 0]
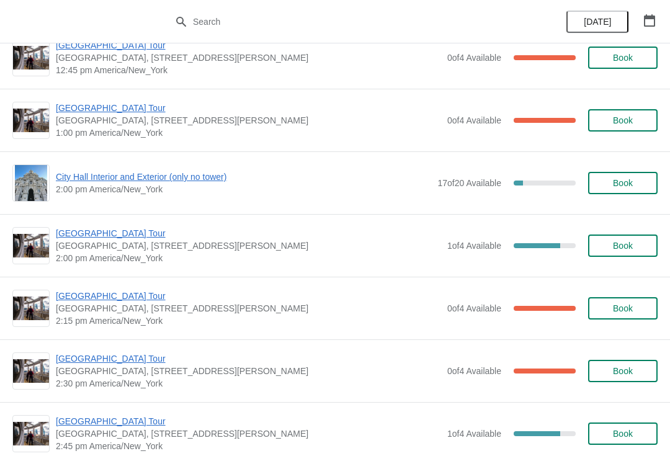
click at [212, 175] on span "City Hall Interior and Exterior (only no tower)" at bounding box center [243, 177] width 375 height 12
